Goal: Information Seeking & Learning: Learn about a topic

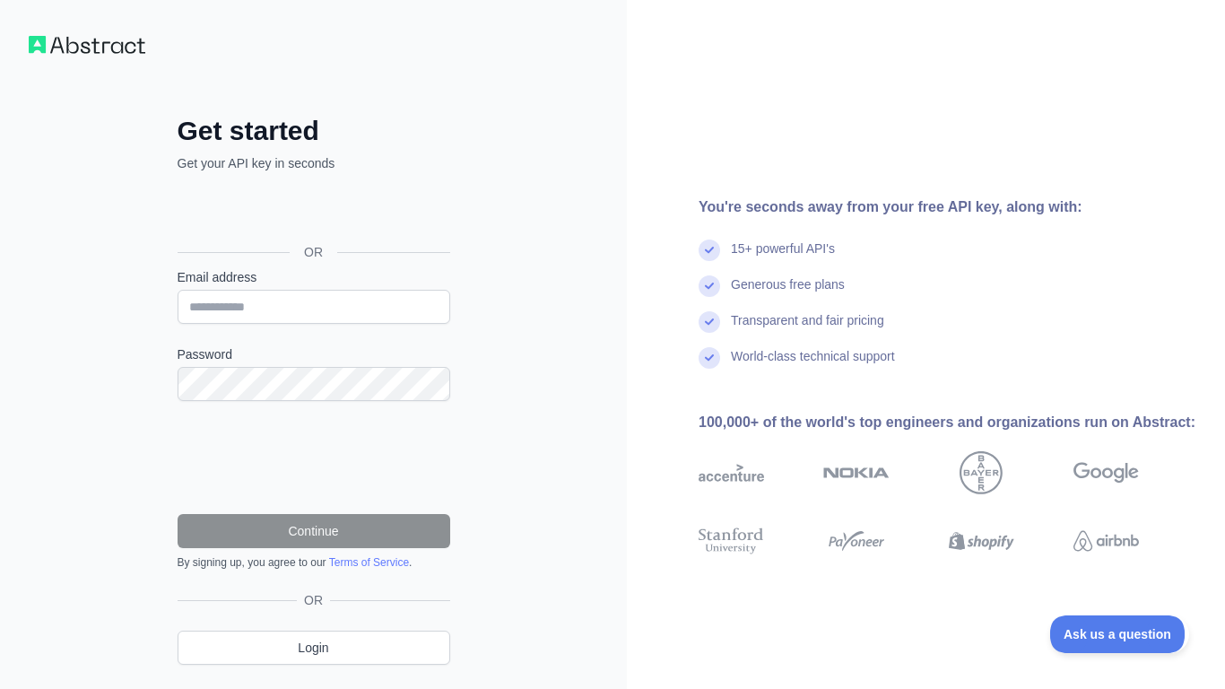
scroll to position [48, 0]
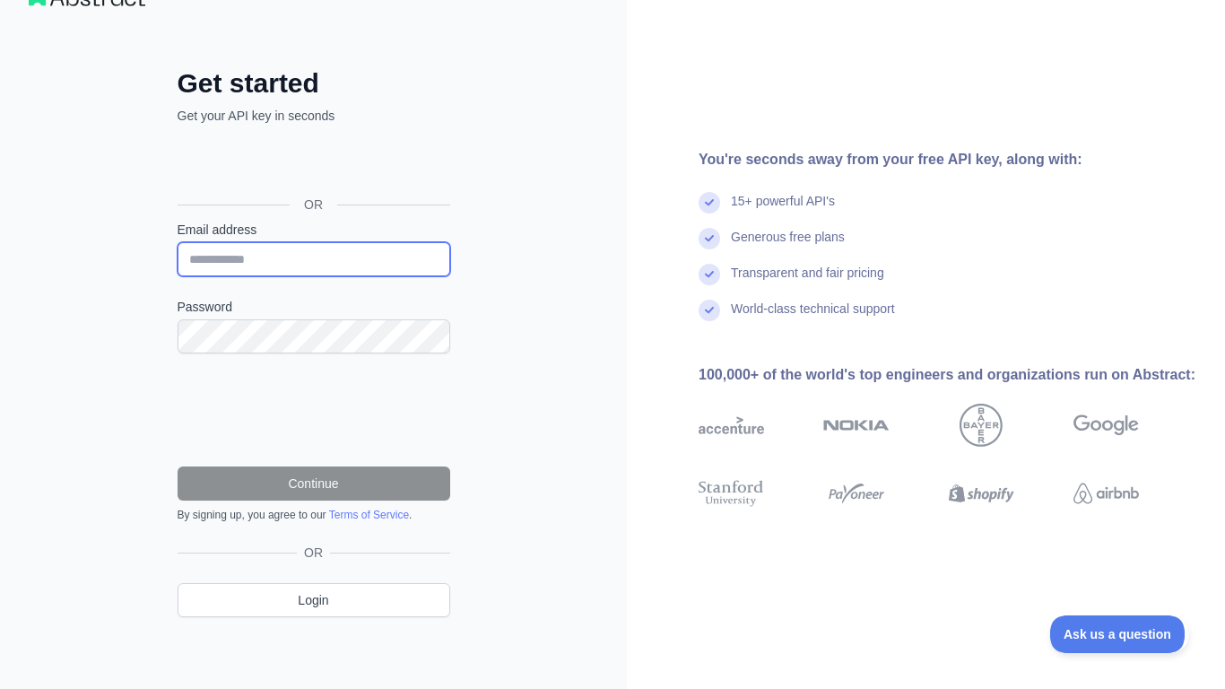
click at [218, 266] on input "Email address" at bounding box center [314, 259] width 273 height 34
type input "**********"
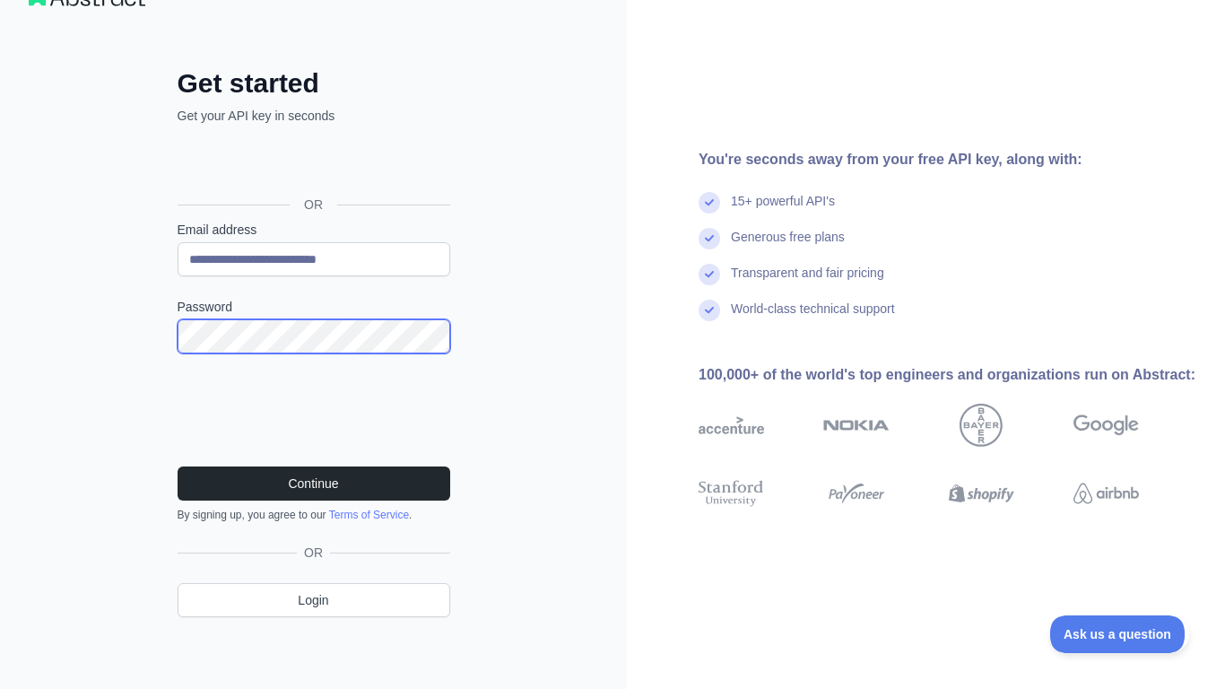
click at [178, 466] on button "Continue" at bounding box center [314, 483] width 273 height 34
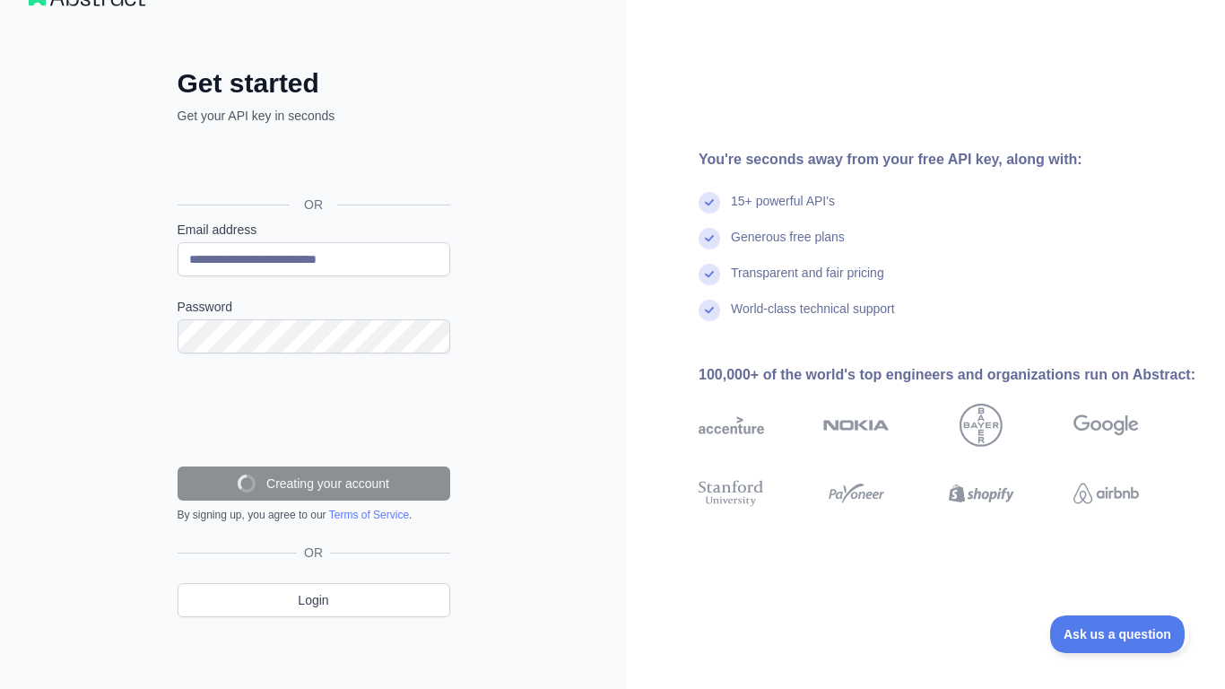
scroll to position [0, 0]
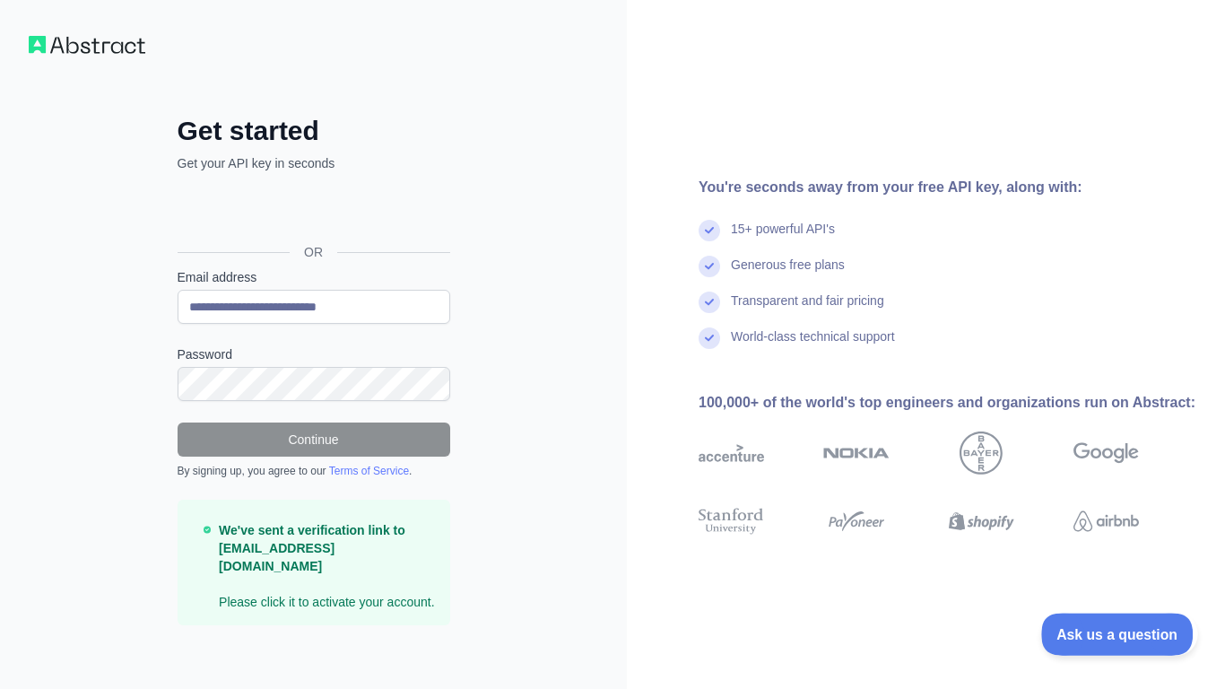
click at [1111, 628] on span "Ask us a question" at bounding box center [1108, 631] width 134 height 13
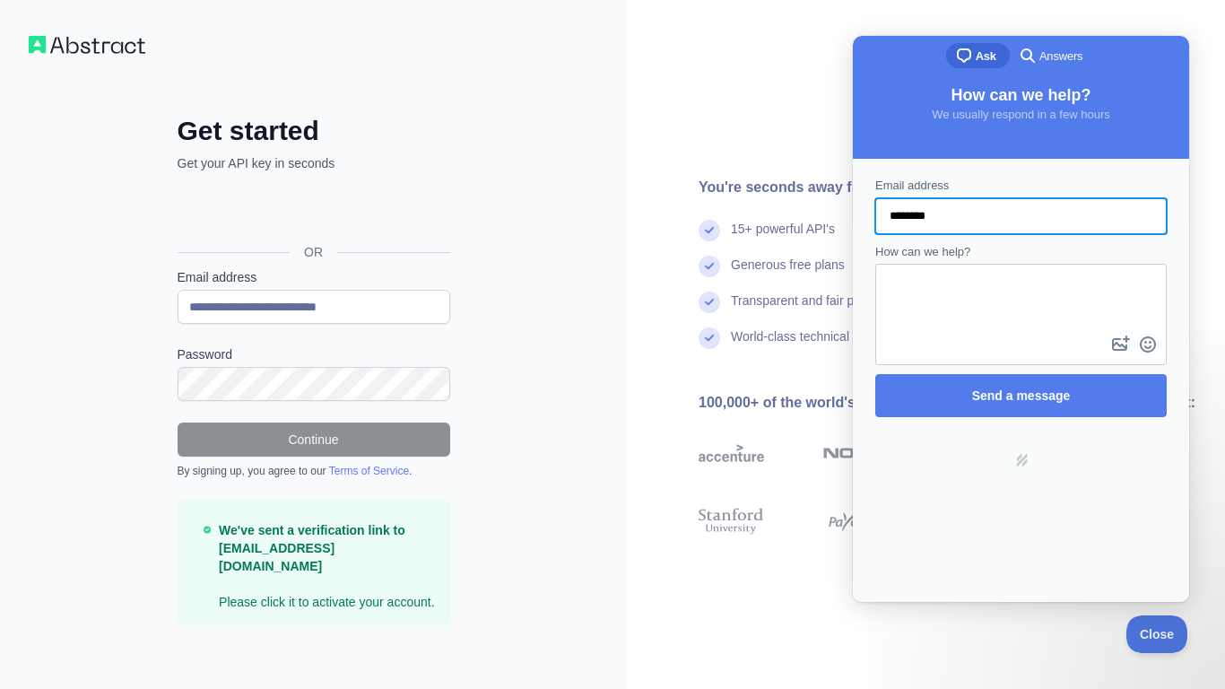
click at [1107, 330] on button "image-plus" at bounding box center [1120, 344] width 27 height 29
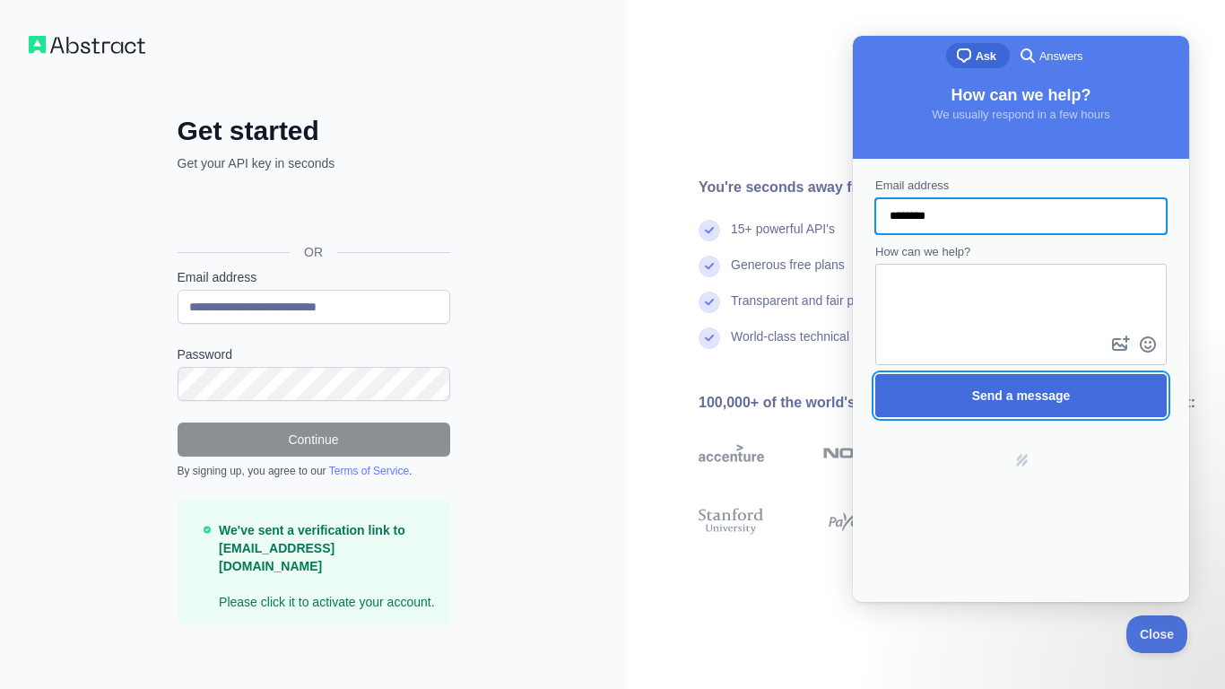
click at [1098, 393] on span "Send a message" at bounding box center [1021, 395] width 252 height 41
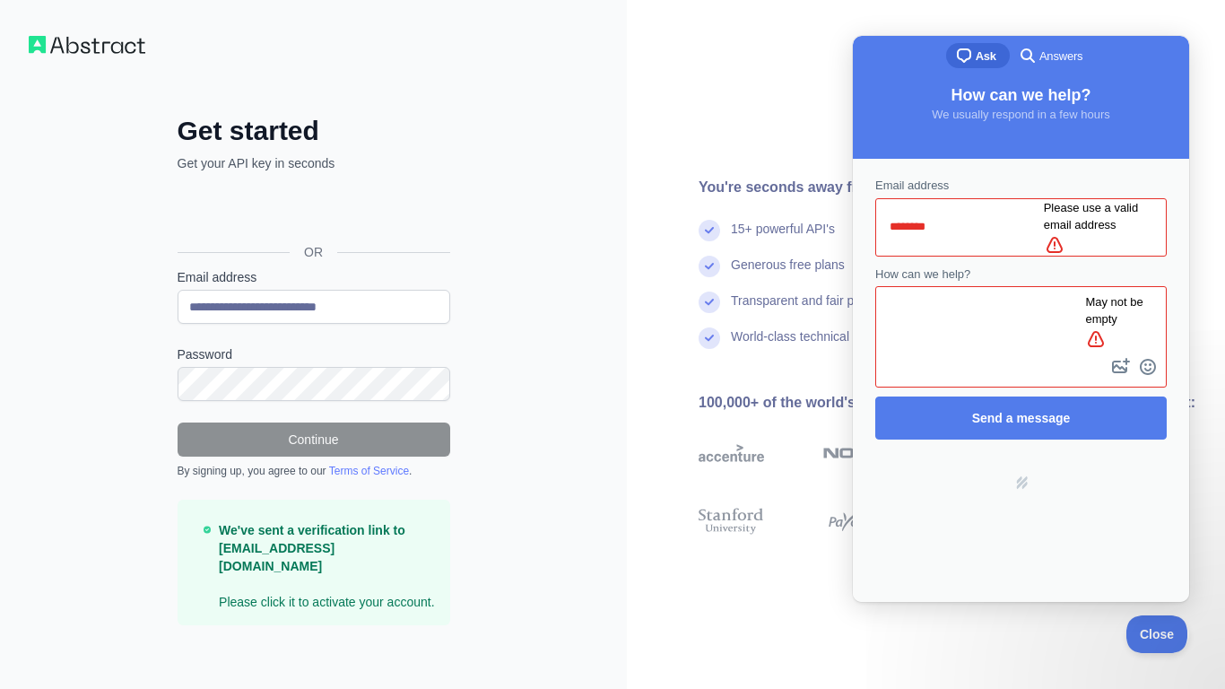
click at [1043, 215] on input "********" at bounding box center [966, 227] width 154 height 32
click at [901, 216] on input "********" at bounding box center [966, 227] width 154 height 32
type input "******"
click at [1014, 419] on div "Email address ****** Please use a valid email address alert How can we help? Ma…" at bounding box center [1020, 308] width 325 height 281
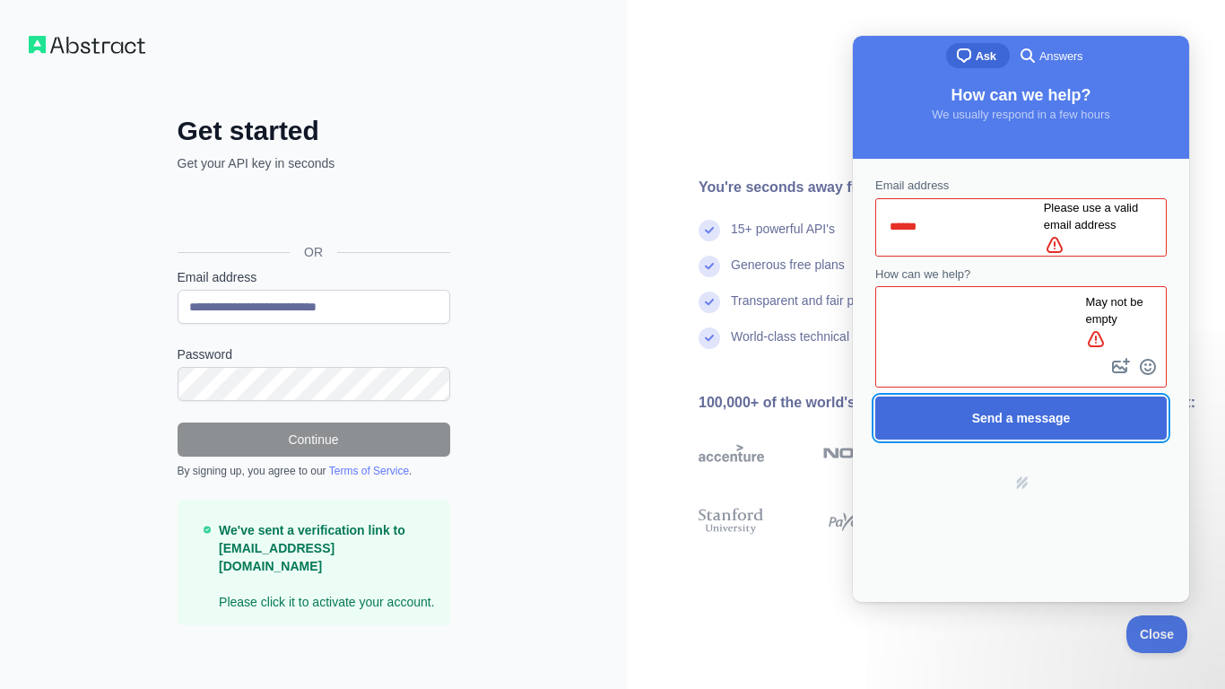
click at [1018, 407] on span "Send a message" at bounding box center [1021, 417] width 252 height 41
click at [1018, 405] on span "Send a message" at bounding box center [1021, 417] width 252 height 41
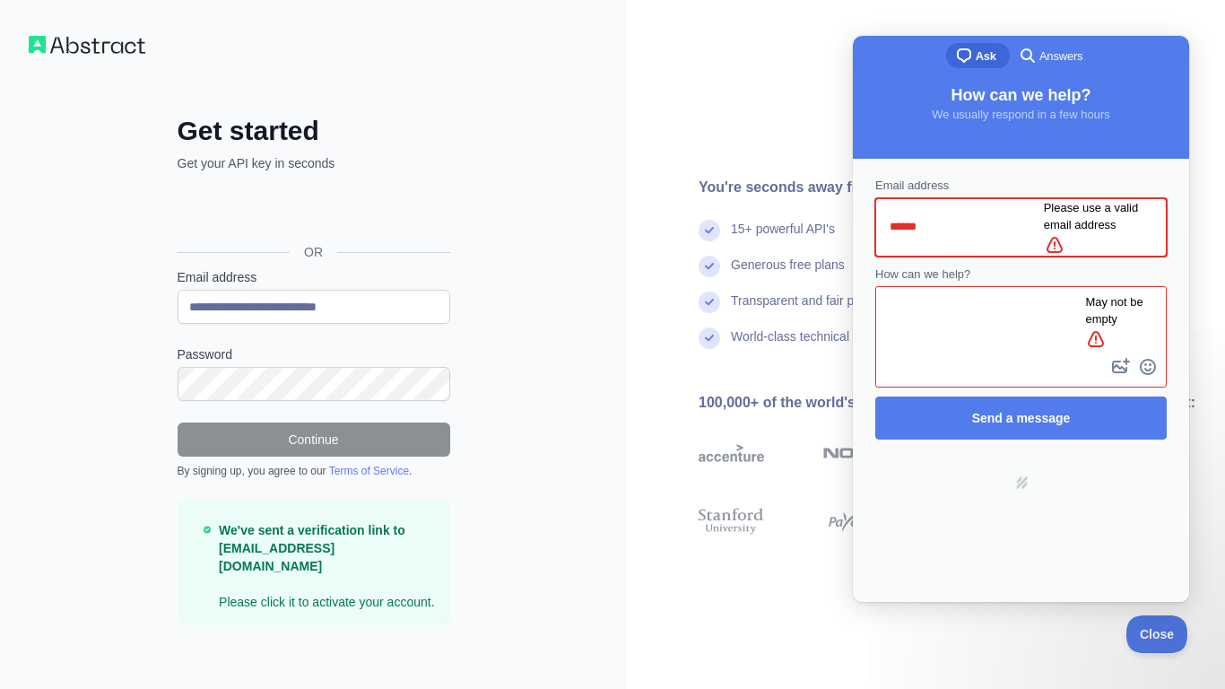
drag, startPoint x: 1009, startPoint y: 199, endPoint x: 731, endPoint y: 219, distance: 279.5
click at [853, 219] on html "chat-square Ask search-medium Answers How can we help? We usually respond in a …" at bounding box center [1021, 319] width 336 height 566
type input "***"
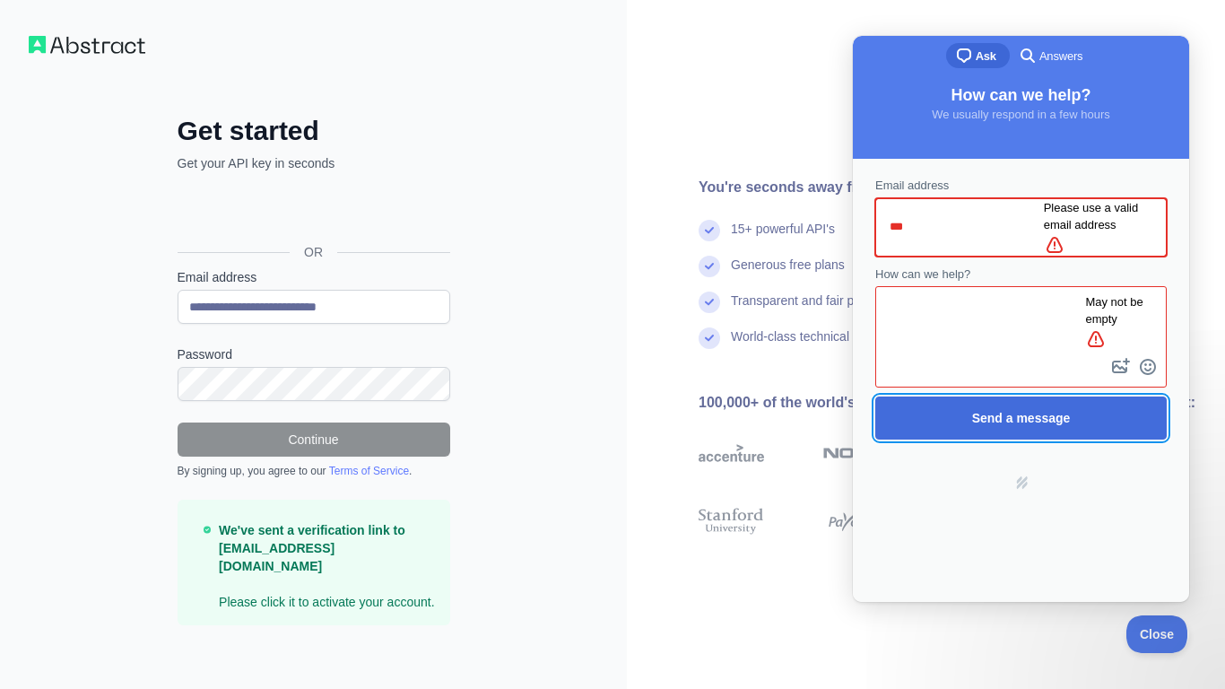
click at [1100, 400] on span "Send a message" at bounding box center [1021, 417] width 252 height 41
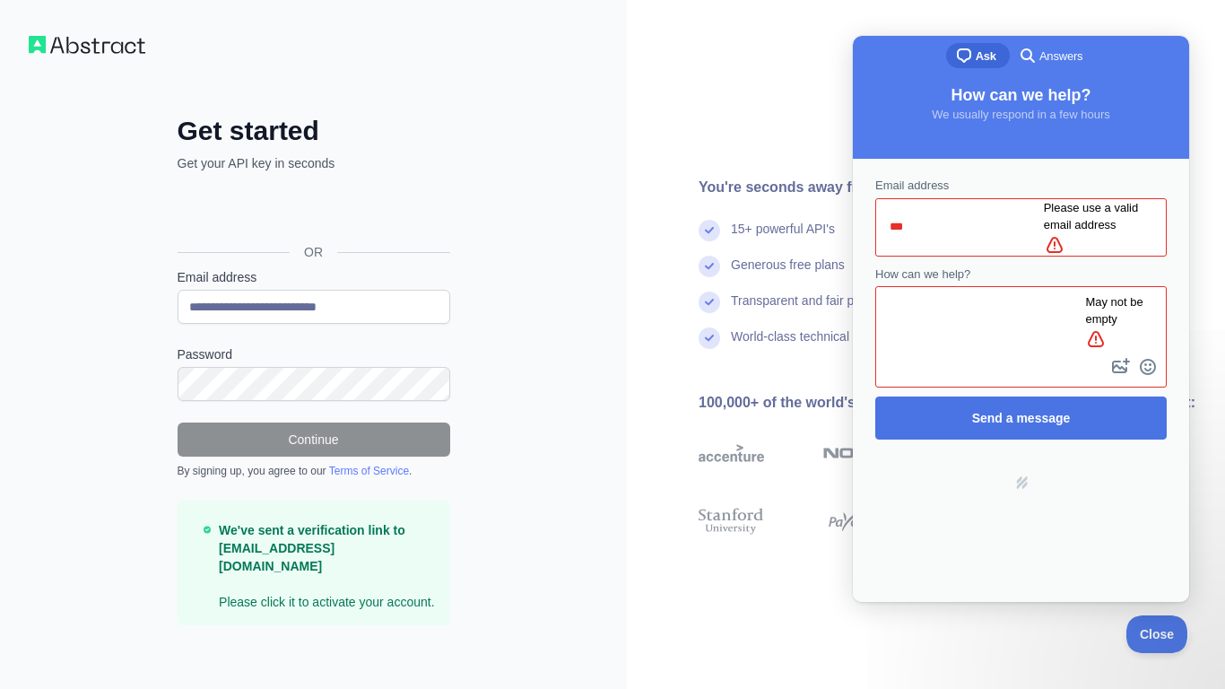
click at [1107, 397] on span "Send a message" at bounding box center [1021, 417] width 252 height 41
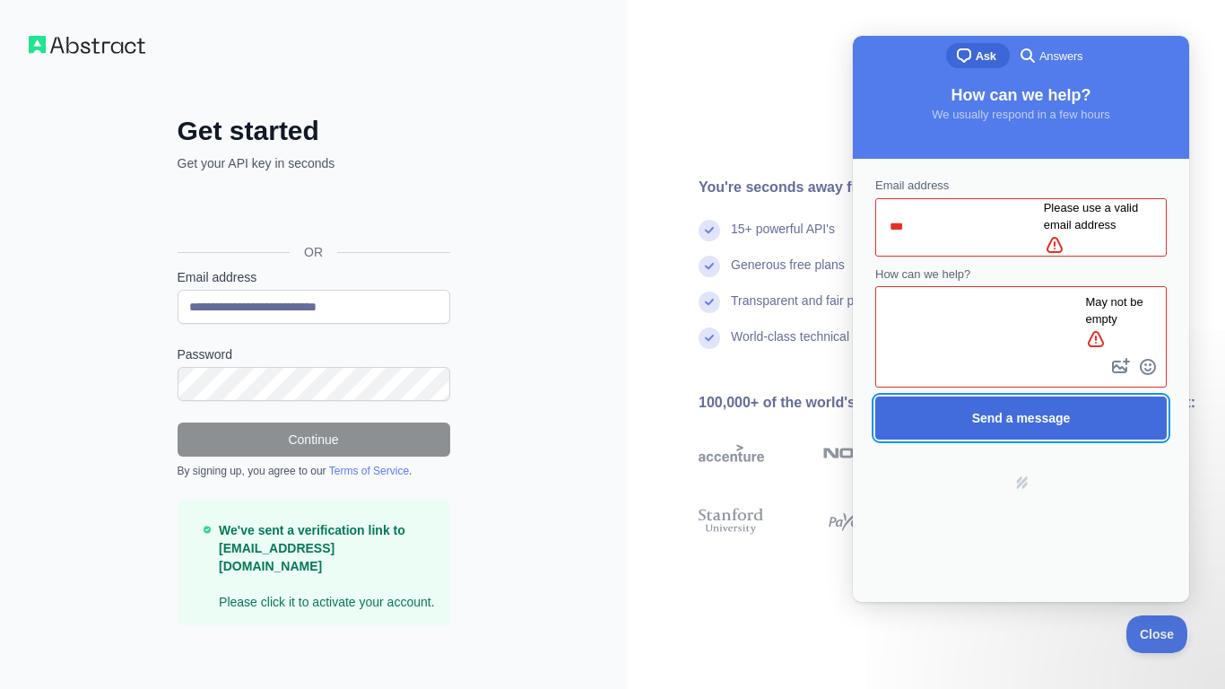
click at [1093, 397] on span "Send a message" at bounding box center [1021, 417] width 252 height 41
click at [1106, 397] on span "Send a message" at bounding box center [1021, 417] width 252 height 41
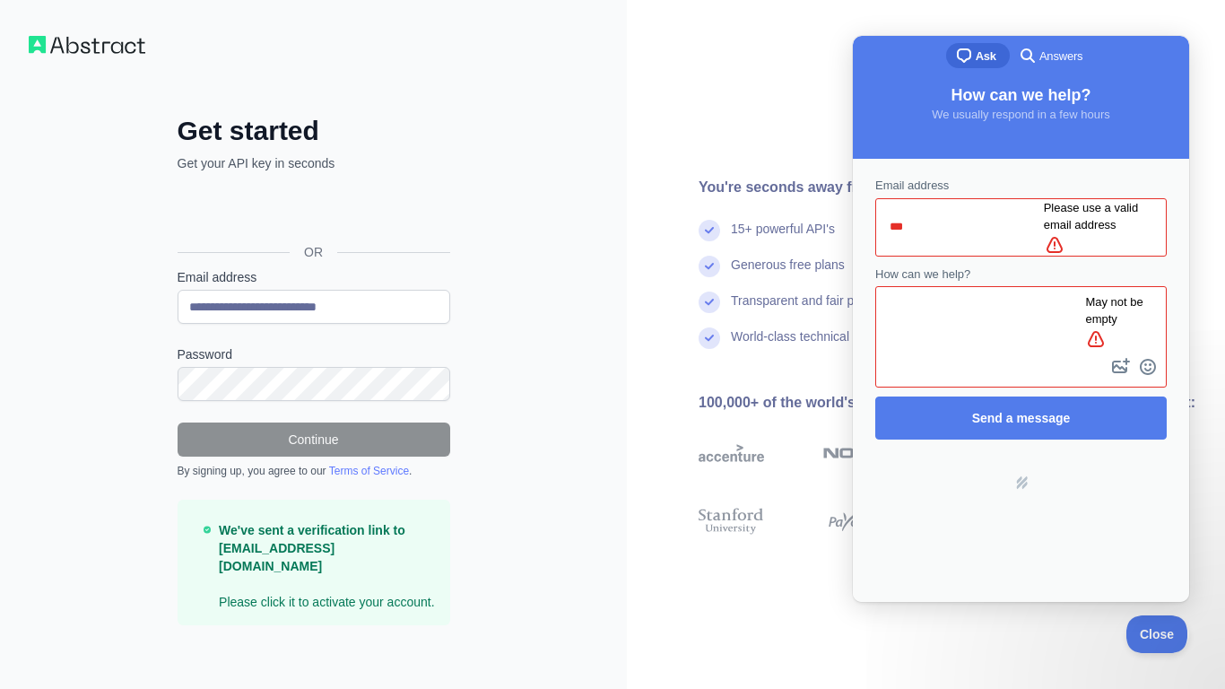
click at [1020, 475] on link "hs-logo" at bounding box center [1021, 482] width 14 height 14
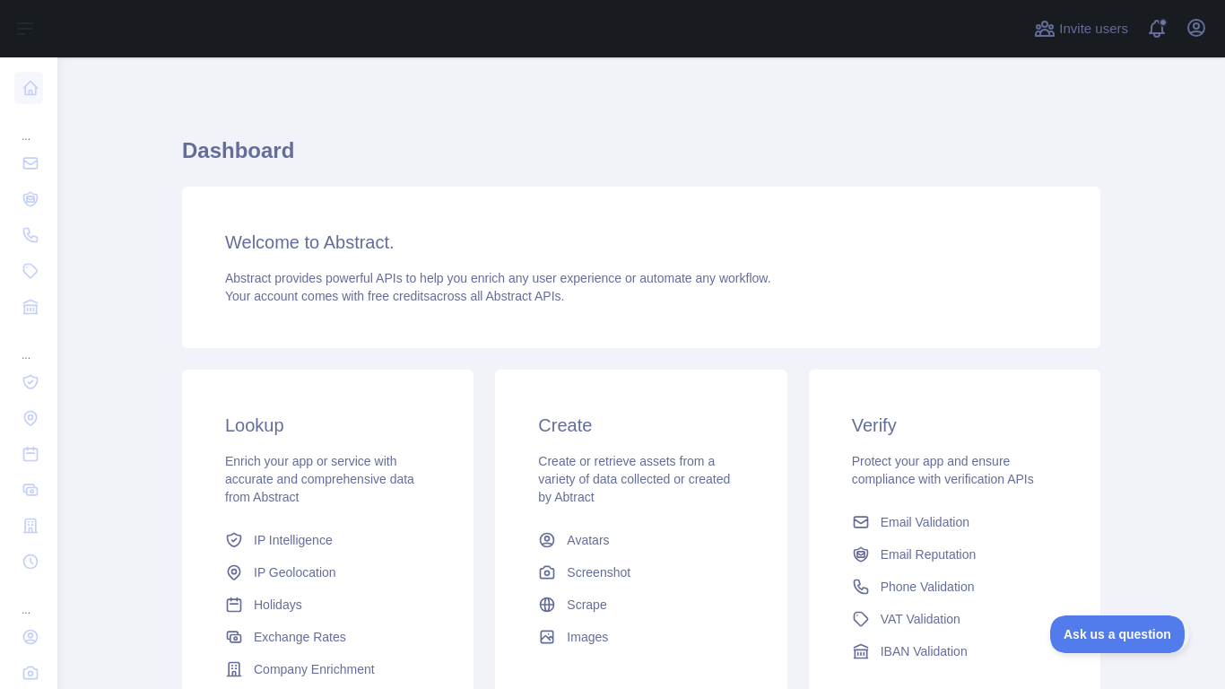
click at [248, 537] on link "IP Intelligence" at bounding box center [328, 540] width 220 height 32
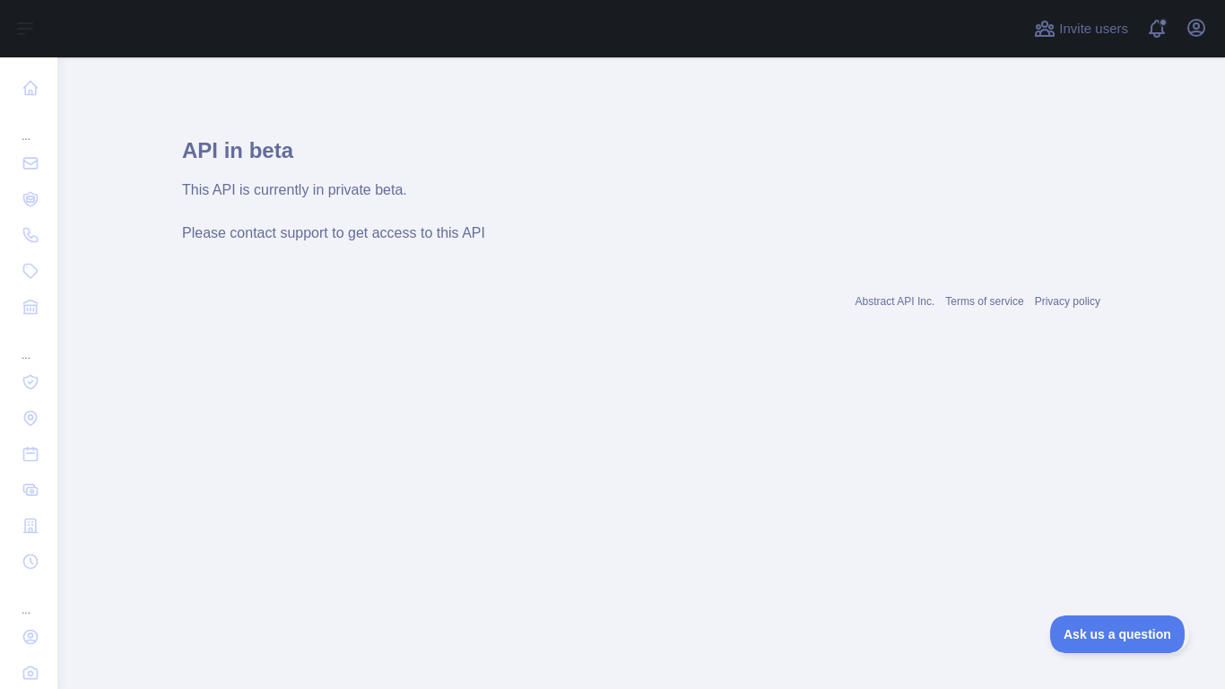
click at [906, 440] on main "API in beta This API is currently in private beta. Please contact support to ge…" at bounding box center [640, 372] width 1167 height 631
click at [947, 385] on main "API in beta This API is currently in private beta. Please contact support to ge…" at bounding box center [640, 372] width 1167 height 631
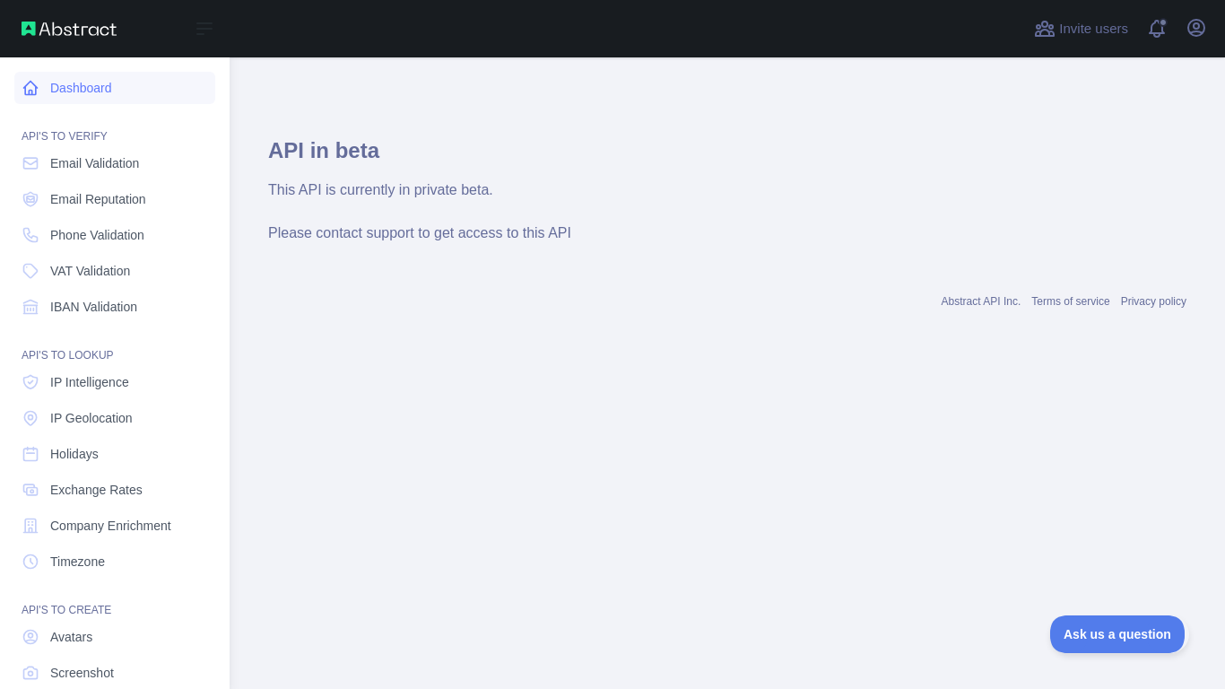
click at [29, 86] on icon at bounding box center [31, 88] width 18 height 18
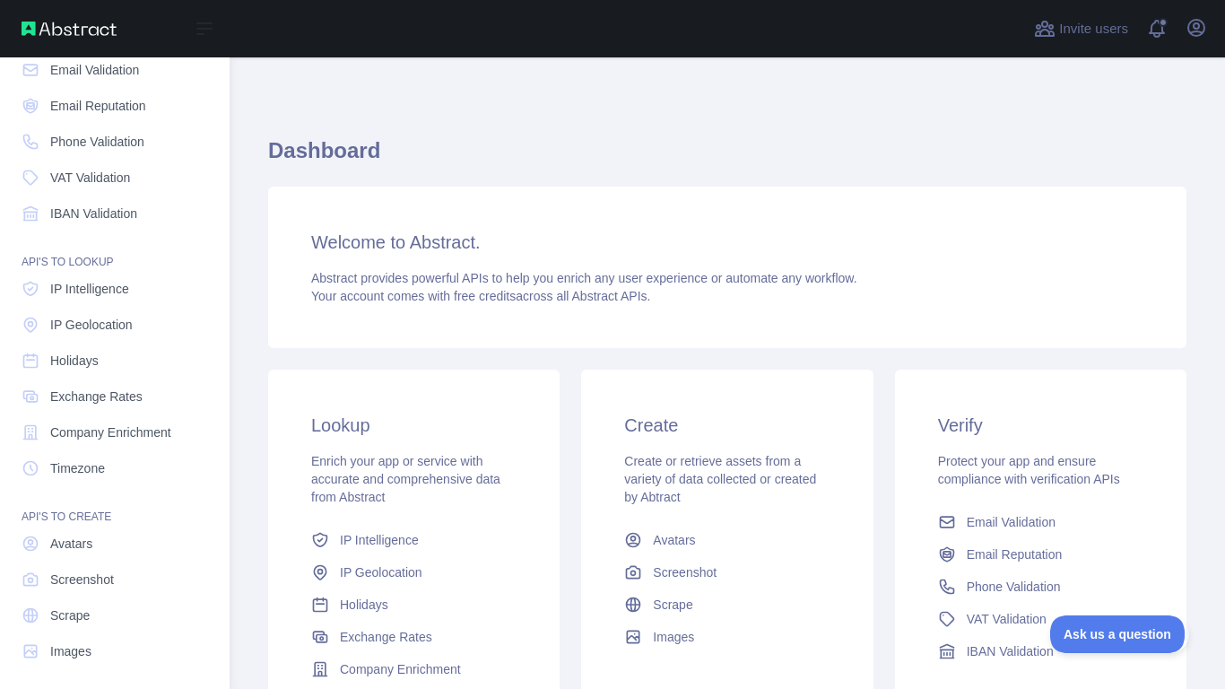
scroll to position [100, 0]
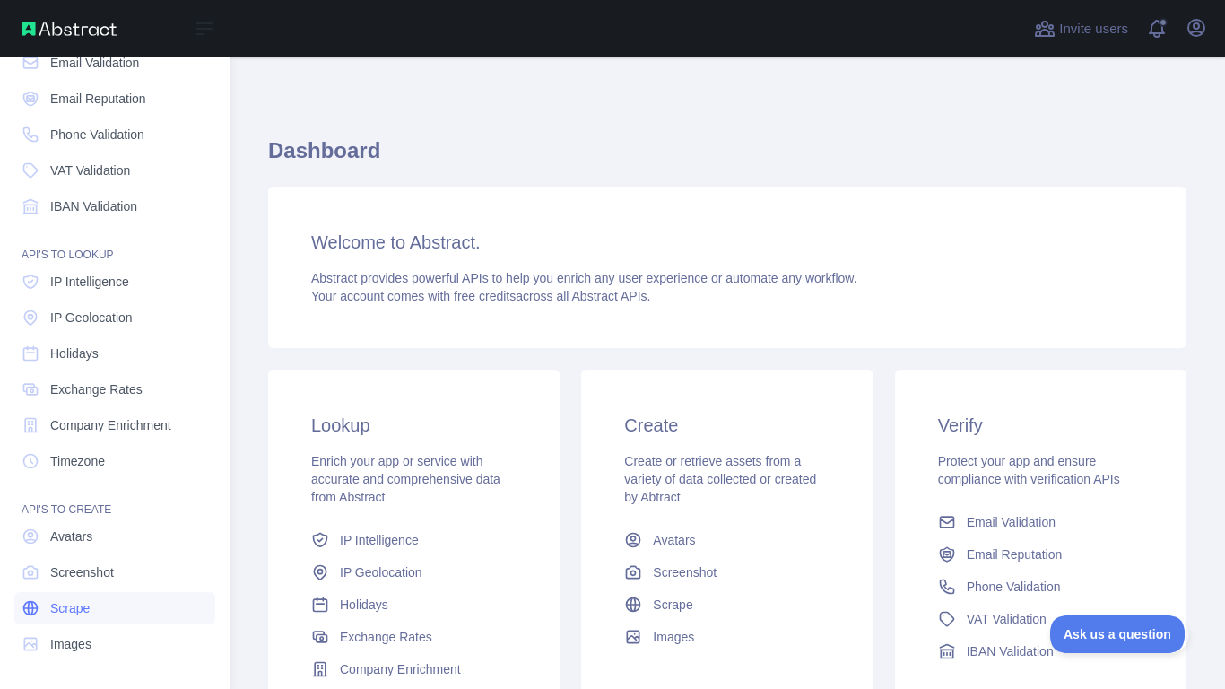
click at [105, 606] on link "Scrape" at bounding box center [114, 608] width 201 height 32
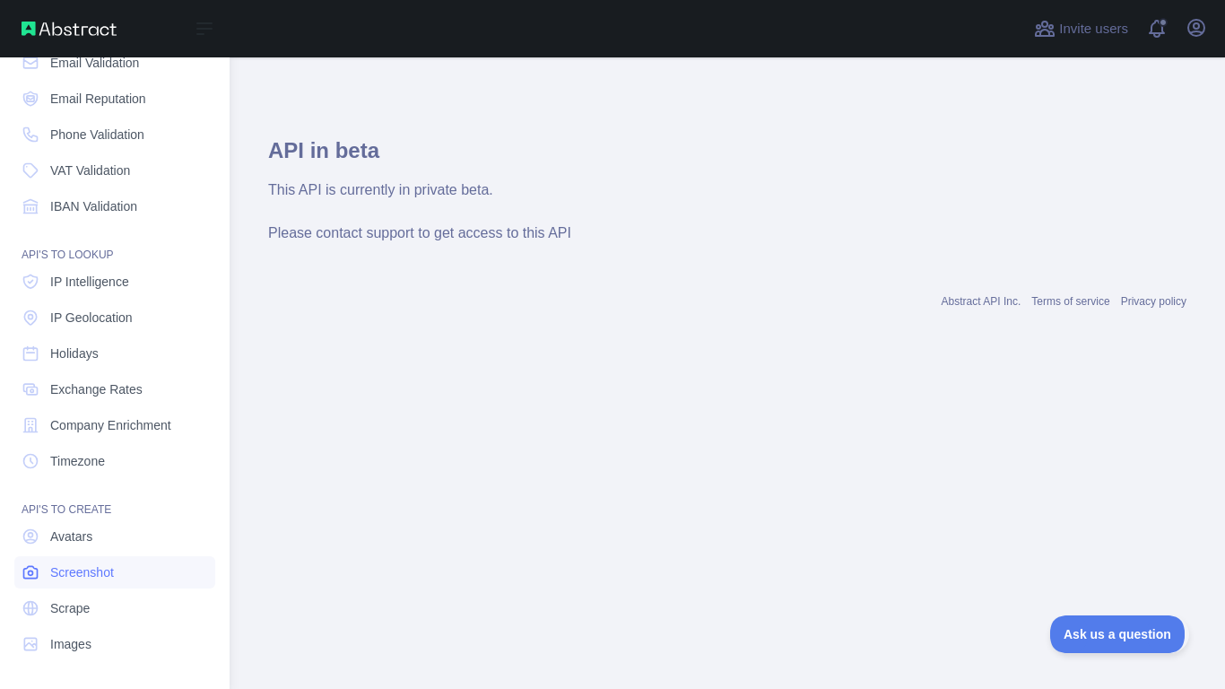
click at [113, 585] on link "Screenshot" at bounding box center [114, 572] width 201 height 32
click at [126, 559] on link "Screenshot" at bounding box center [114, 572] width 201 height 32
click at [118, 517] on nav "Dashboard API'S TO VERIFY Email Validation Email Reputation Phone Validation VA…" at bounding box center [114, 308] width 201 height 703
click at [125, 531] on link "Avatars" at bounding box center [114, 536] width 201 height 32
click at [131, 475] on link "Timezone" at bounding box center [114, 461] width 201 height 32
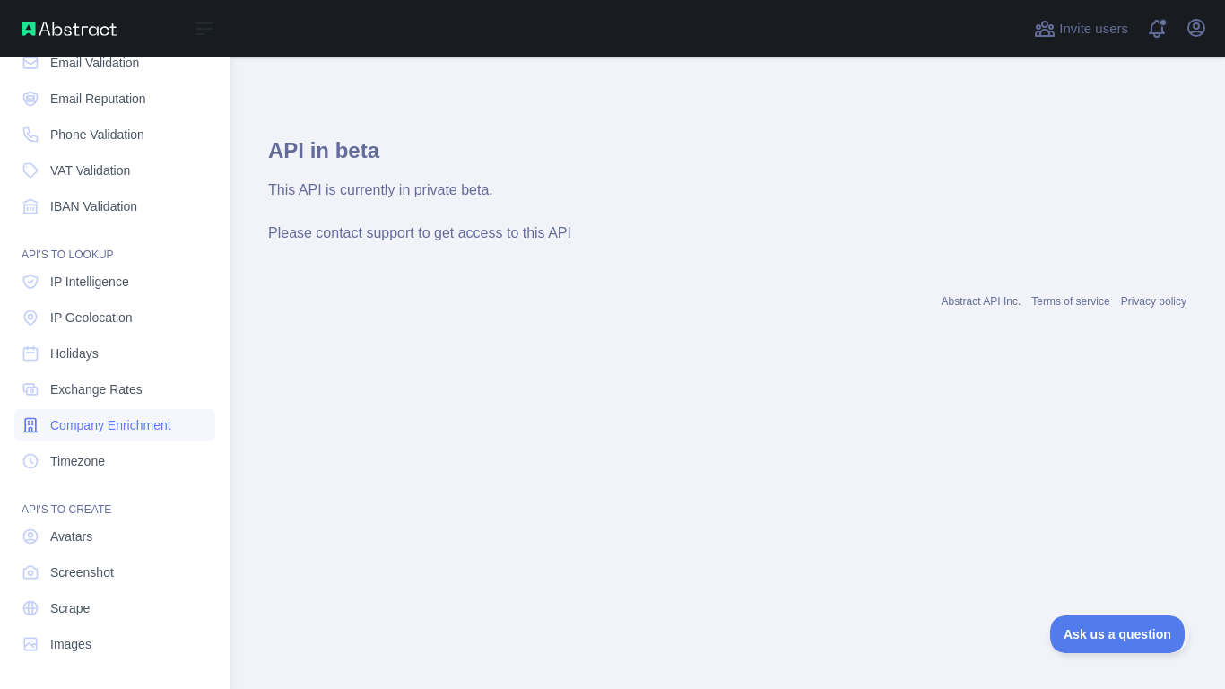
click at [148, 428] on span "Company Enrichment" at bounding box center [110, 425] width 121 height 18
click at [150, 401] on link "Exchange Rates" at bounding box center [114, 389] width 201 height 32
click at [147, 387] on link "Exchange Rates" at bounding box center [114, 389] width 201 height 32
click at [144, 375] on link "Exchange Rates" at bounding box center [114, 389] width 201 height 32
click at [144, 373] on link "Exchange Rates" at bounding box center [114, 389] width 201 height 32
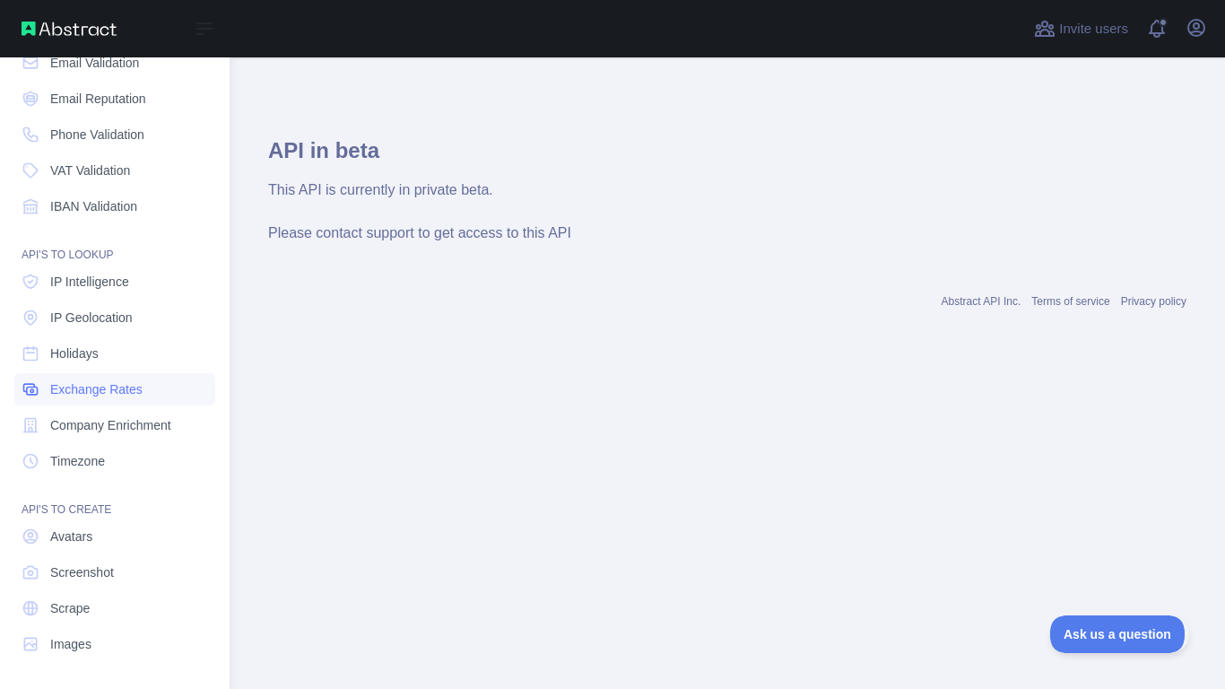
click at [145, 373] on link "Exchange Rates" at bounding box center [114, 389] width 201 height 32
click at [145, 366] on link "Holidays" at bounding box center [114, 353] width 201 height 32
click at [163, 305] on link "IP Geolocation" at bounding box center [114, 317] width 201 height 32
click at [155, 312] on link "IP Geolocation" at bounding box center [114, 317] width 201 height 32
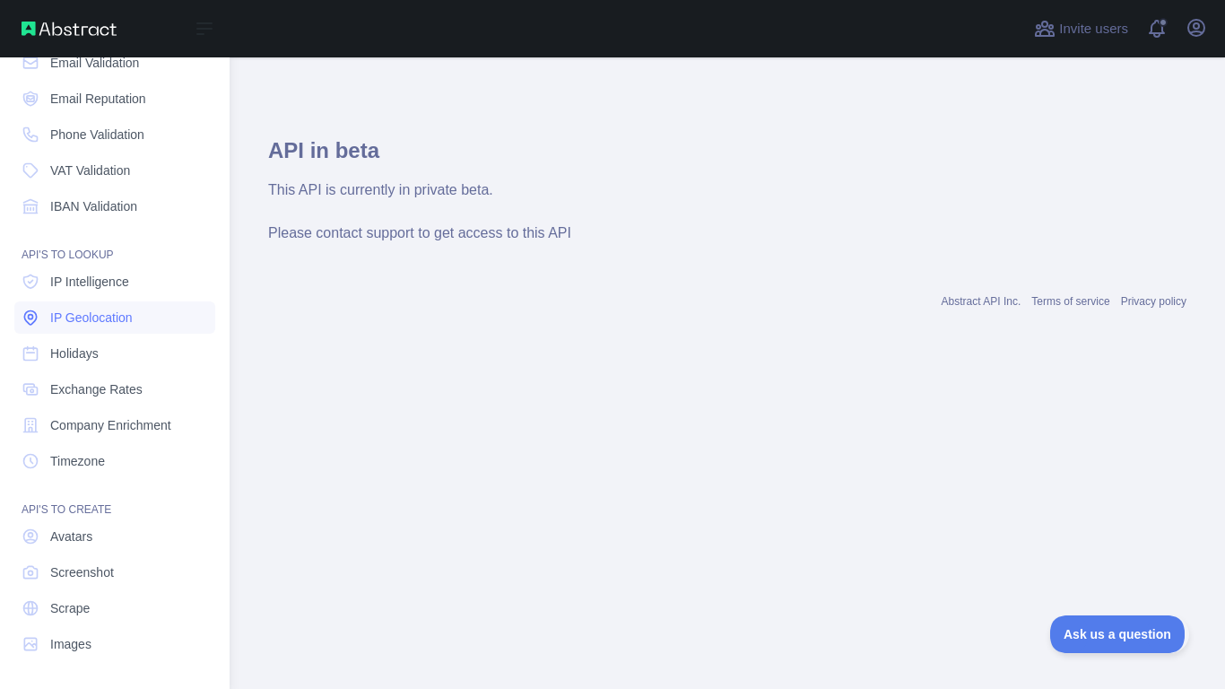
click at [155, 312] on link "IP Geolocation" at bounding box center [114, 317] width 201 height 32
click at [172, 288] on link "IP Intelligence" at bounding box center [114, 281] width 201 height 32
click at [172, 284] on link "IP Intelligence" at bounding box center [114, 281] width 201 height 32
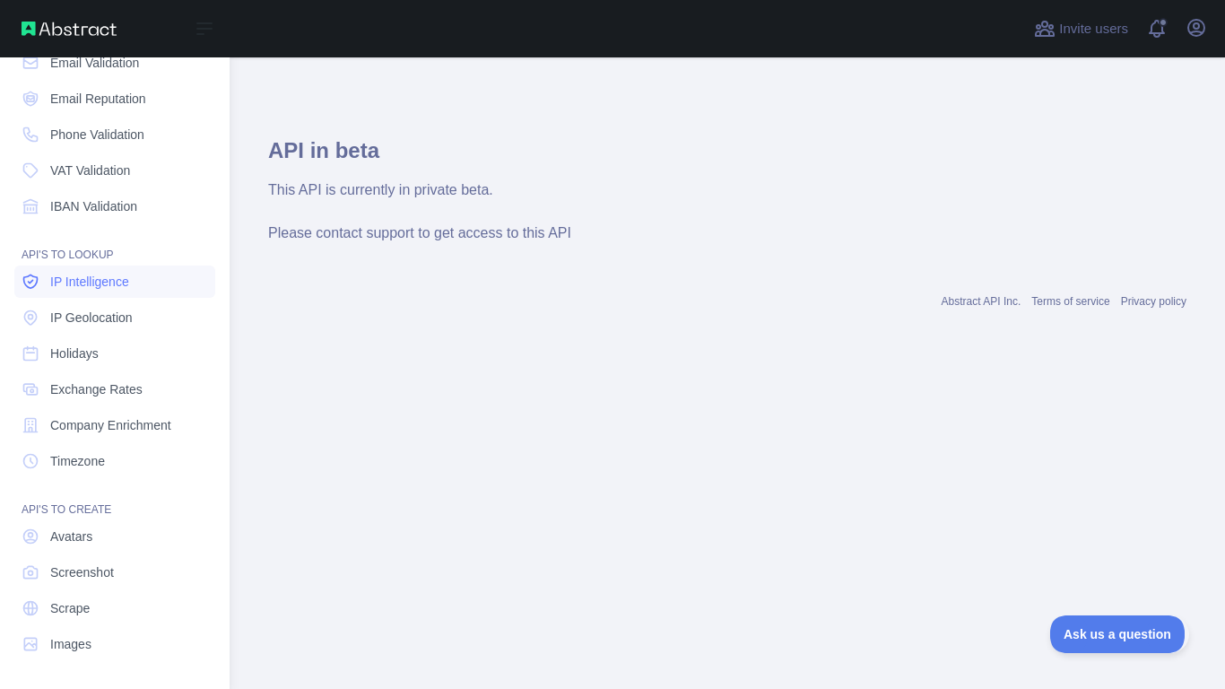
click at [169, 272] on link "IP Intelligence" at bounding box center [114, 281] width 201 height 32
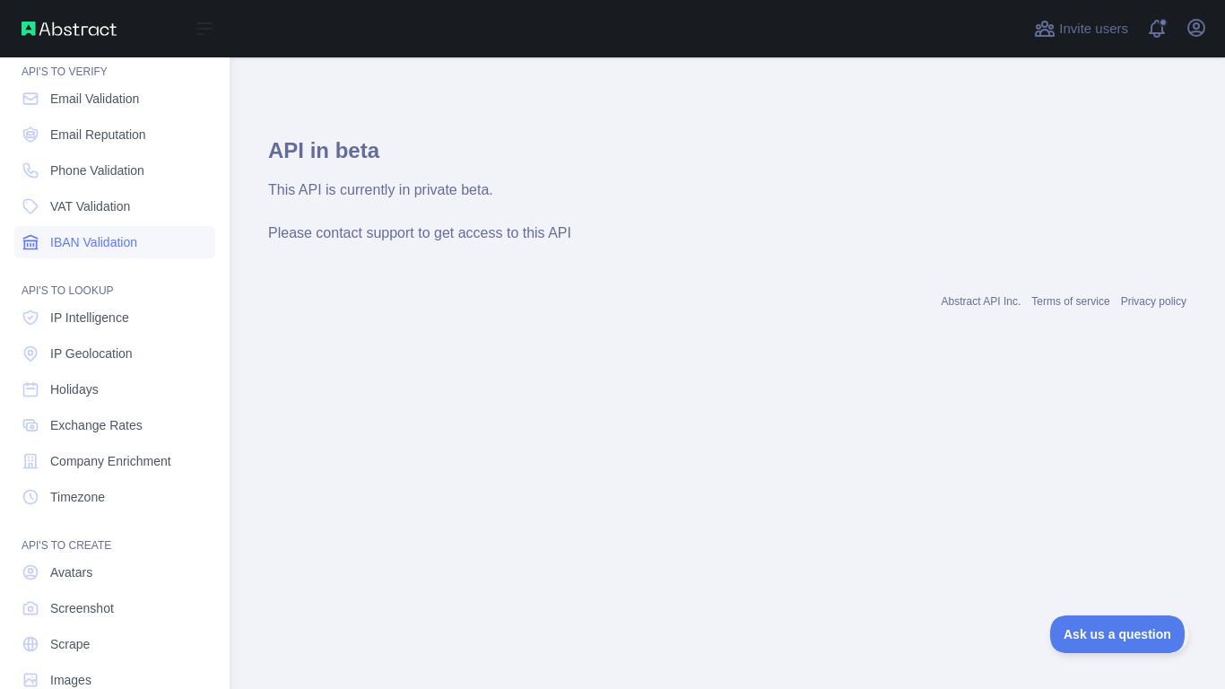
scroll to position [60, 0]
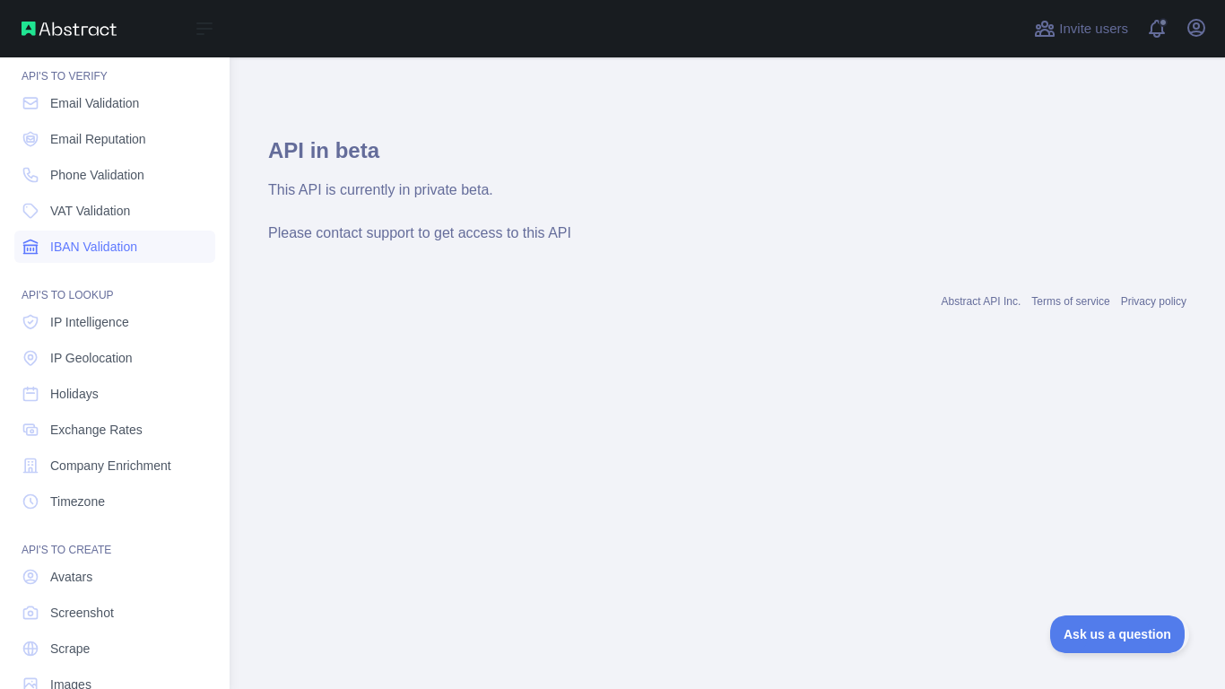
click at [153, 234] on link "IBAN Validation" at bounding box center [114, 246] width 201 height 32
click at [148, 218] on link "VAT Validation" at bounding box center [114, 211] width 201 height 32
click at [134, 191] on nav "Dashboard API'S TO VERIFY Email Validation Email Reputation Phone Validation VA…" at bounding box center [114, 348] width 201 height 703
click at [134, 187] on link "Phone Validation" at bounding box center [114, 175] width 201 height 32
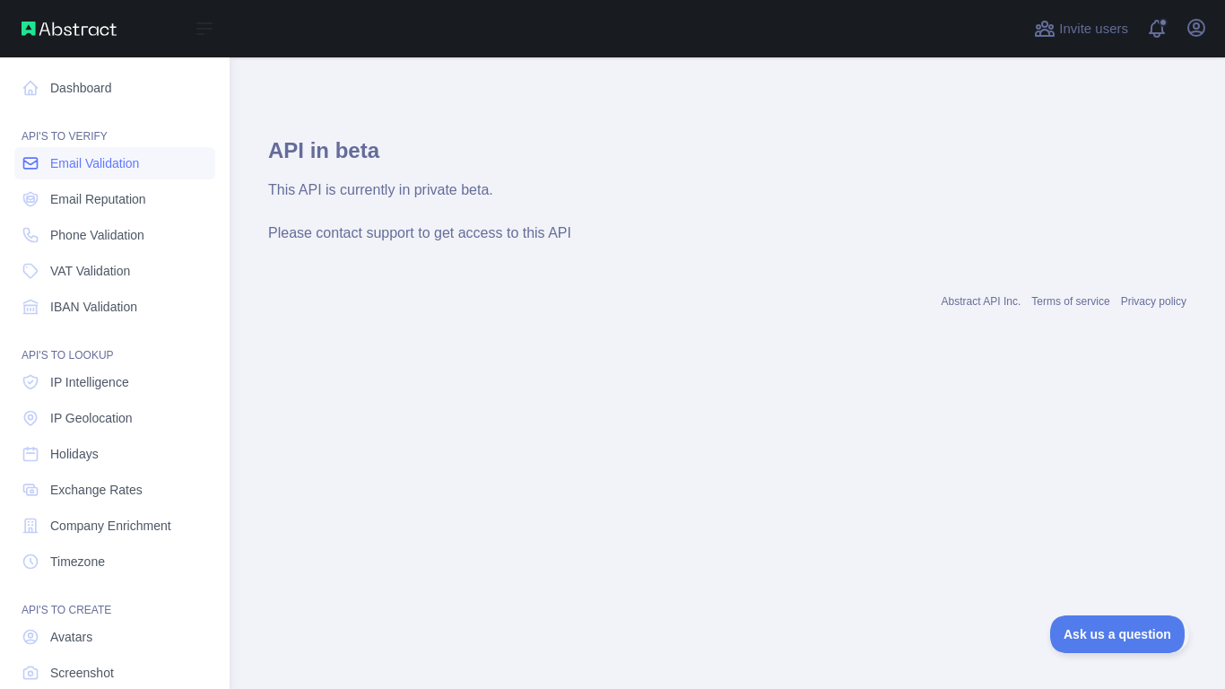
click at [117, 174] on link "Email Validation" at bounding box center [114, 163] width 201 height 32
click at [91, 150] on link "Email Validation" at bounding box center [114, 163] width 201 height 32
click at [80, 92] on link "Dashboard" at bounding box center [114, 88] width 201 height 32
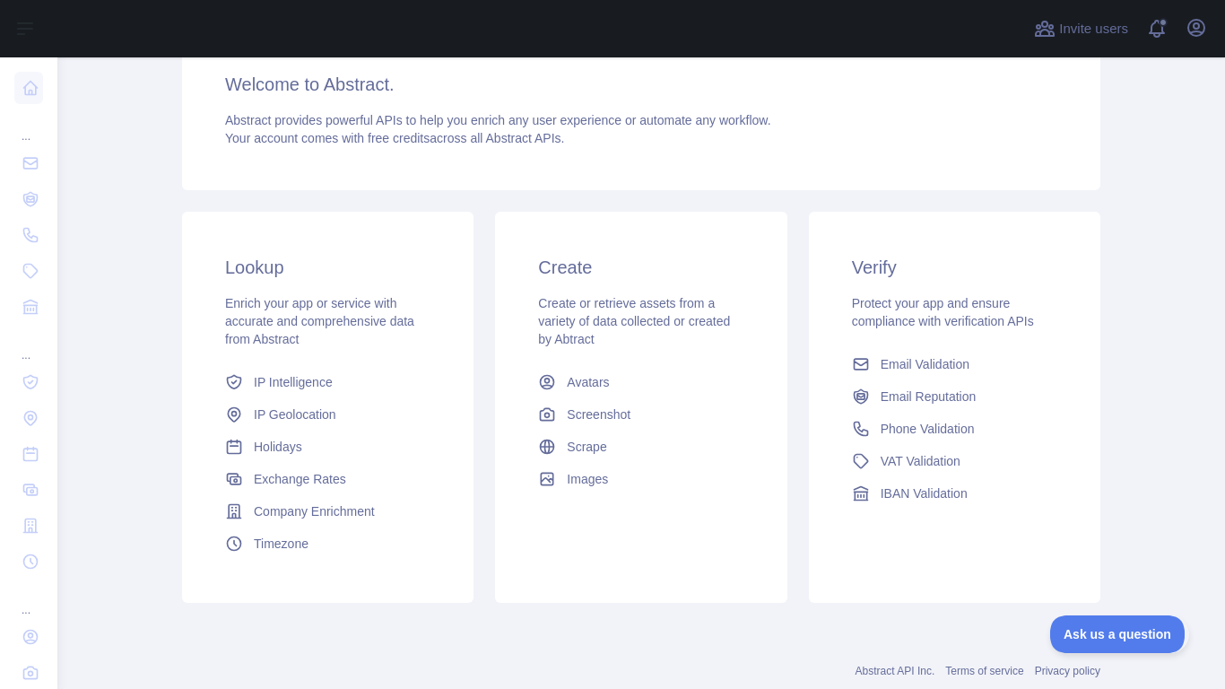
scroll to position [204, 0]
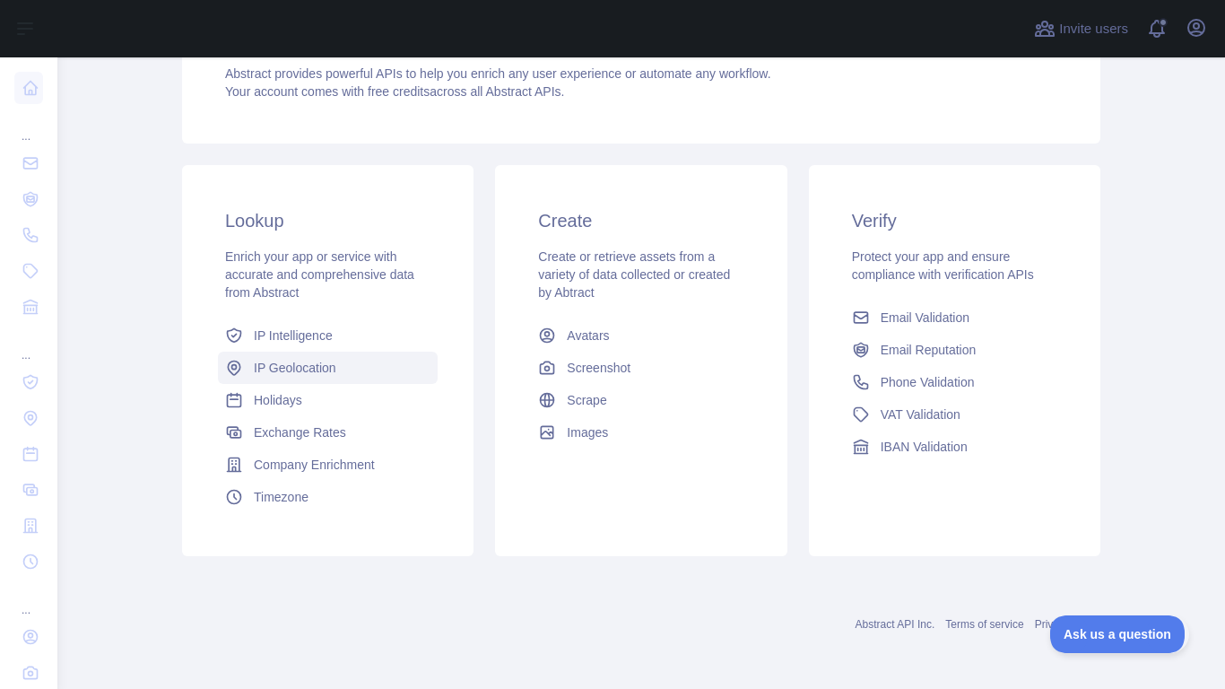
click at [291, 380] on link "IP Geolocation" at bounding box center [328, 367] width 220 height 32
